Goal: Transaction & Acquisition: Purchase product/service

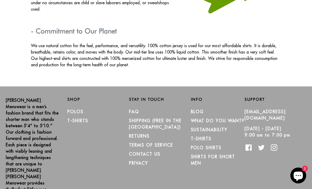
scroll to position [937, 0]
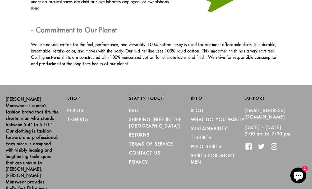
click at [86, 117] on link "T-Shirts" at bounding box center [78, 119] width 21 height 5
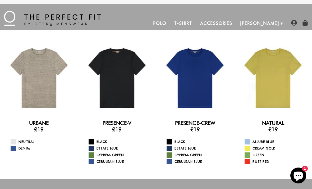
click at [124, 103] on div at bounding box center [117, 78] width 70 height 70
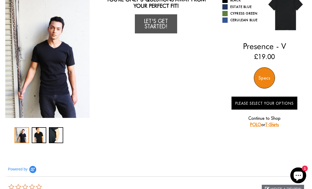
scroll to position [57, 0]
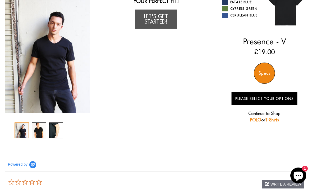
click at [262, 73] on div "Specs" at bounding box center [264, 72] width 21 height 21
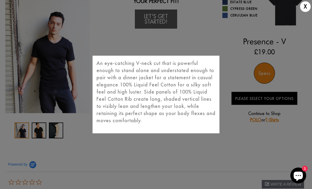
click at [150, 175] on div "X An eye-catching V-neck cut that is powerful enough to stand alone and underst…" at bounding box center [156, 94] width 312 height 189
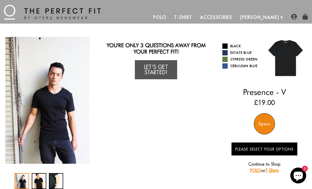
scroll to position [0, 0]
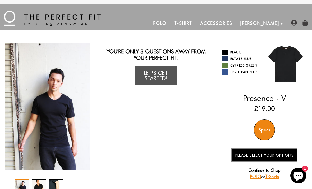
click at [196, 24] on link "T-Shirt" at bounding box center [184, 23] width 26 height 13
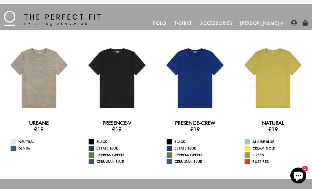
click at [285, 92] on div at bounding box center [273, 78] width 70 height 70
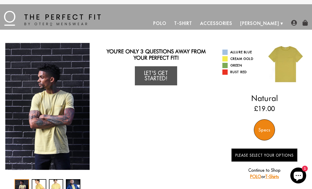
click at [164, 77] on link "Let's Get Started!" at bounding box center [156, 75] width 42 height 19
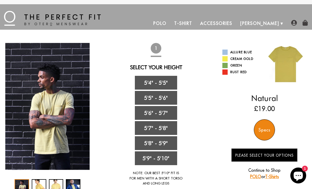
click at [166, 127] on link "5'7" - 5'8"" at bounding box center [156, 128] width 42 height 14
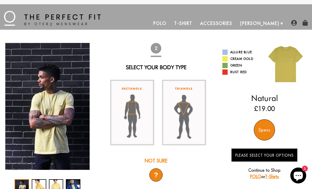
click at [141, 112] on img at bounding box center [132, 112] width 44 height 65
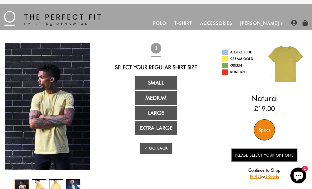
click at [161, 96] on link "Medium" at bounding box center [156, 98] width 42 height 14
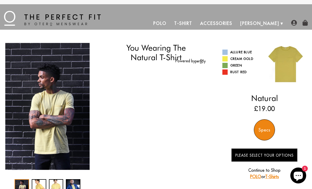
select select "57-58"
select select "M"
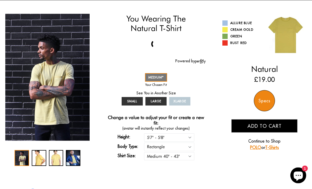
scroll to position [48, 0]
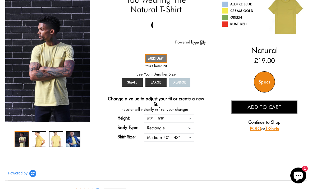
click at [162, 79] on link "LARGE" at bounding box center [156, 82] width 21 height 8
